Goal: Navigation & Orientation: Find specific page/section

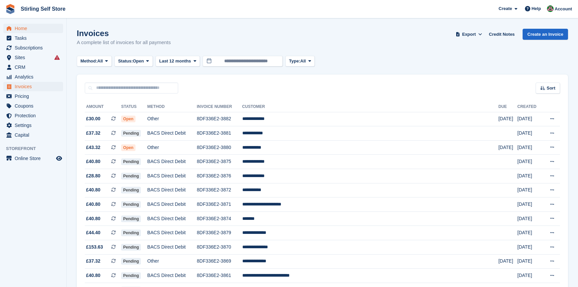
scroll to position [182, 0]
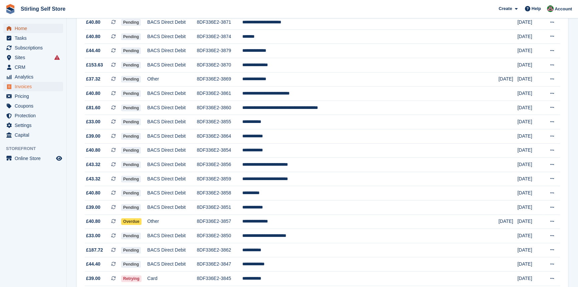
click at [22, 27] on span "Home" at bounding box center [35, 28] width 40 height 9
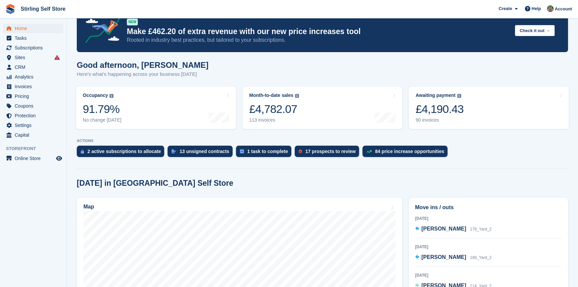
scroll to position [91, 0]
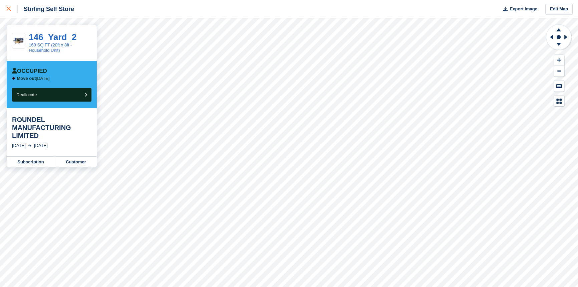
click at [9, 10] on icon at bounding box center [9, 9] width 4 height 4
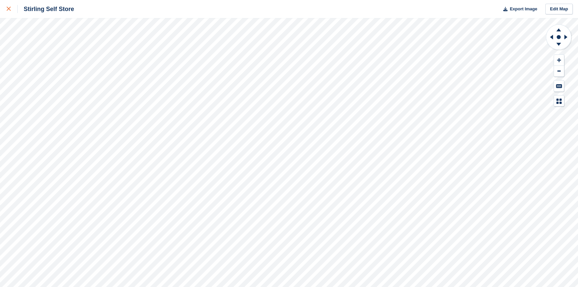
click at [8, 8] on icon at bounding box center [9, 9] width 4 height 4
